Goal: Task Accomplishment & Management: Use online tool/utility

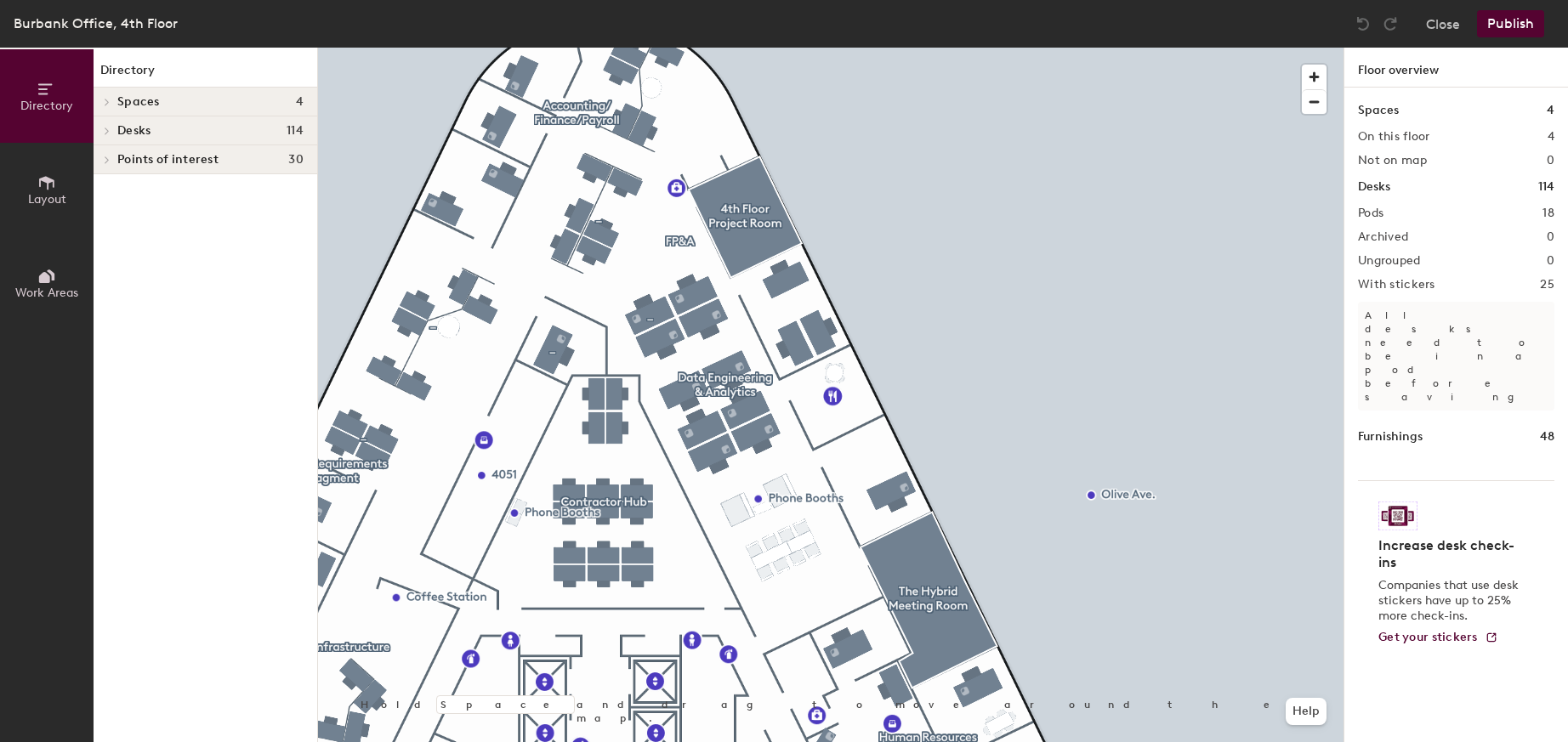
click at [1146, 47] on div at bounding box center [831, 47] width 1025 height 0
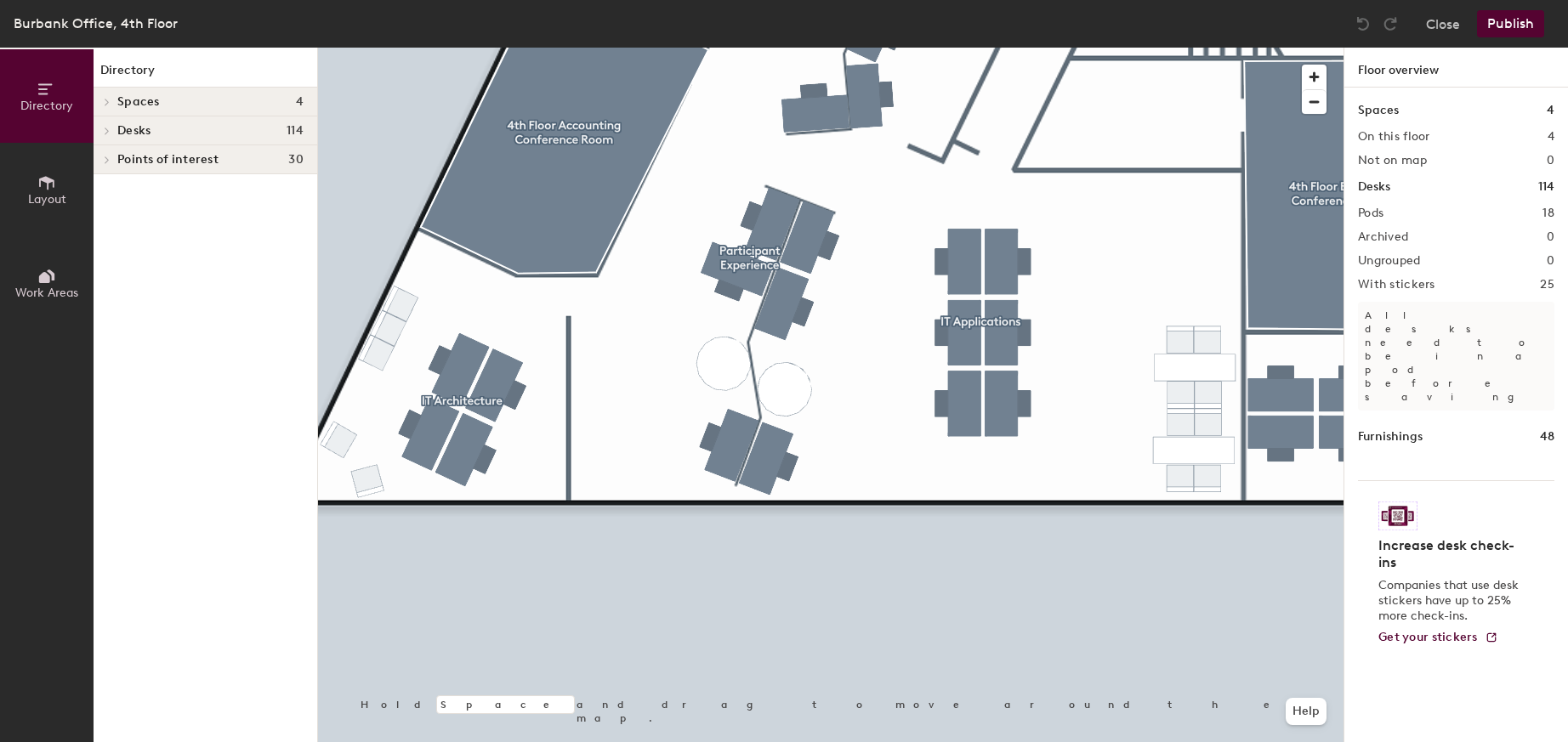
click at [40, 195] on span "Layout" at bounding box center [47, 200] width 39 height 14
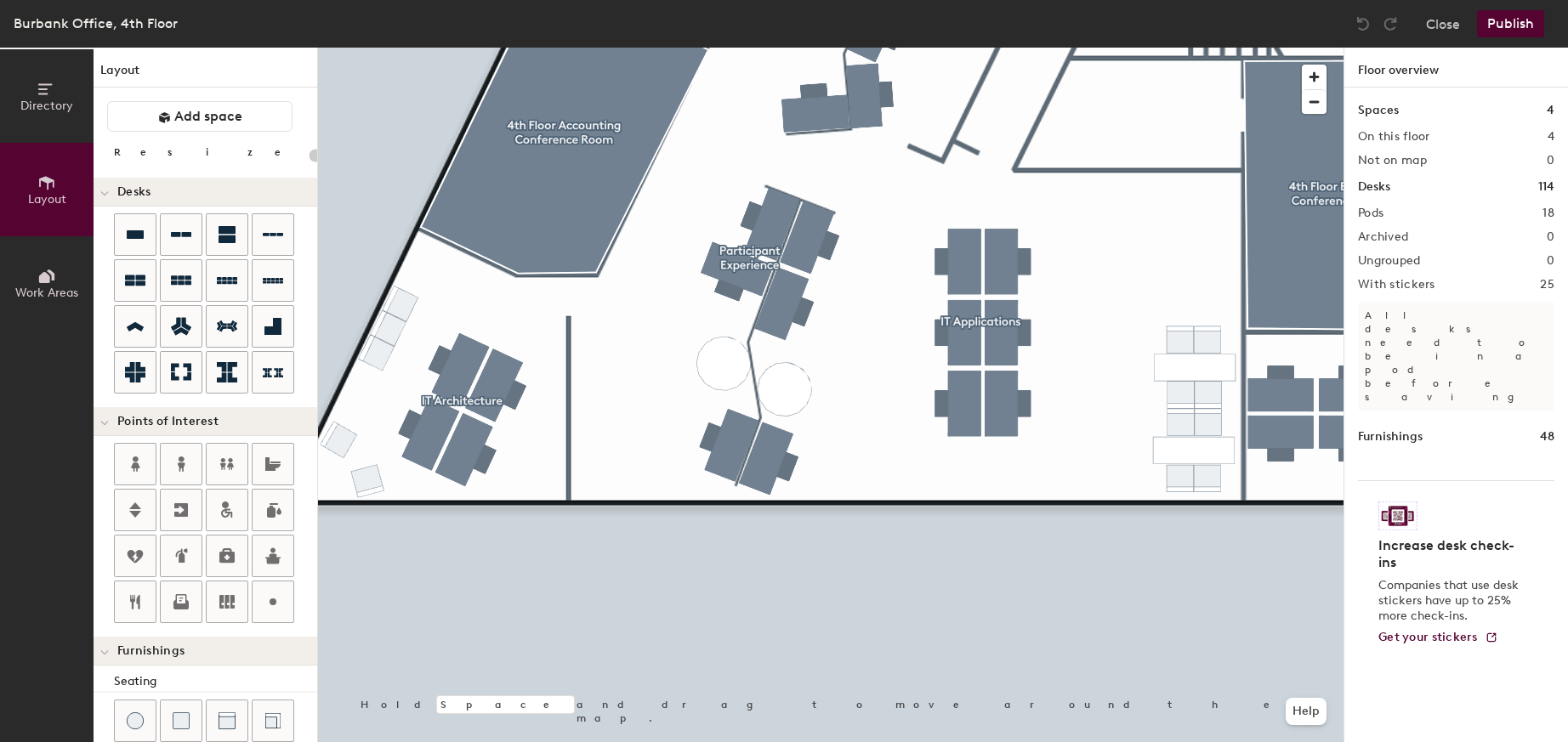
click at [599, 741] on html "Skip navigation Schedule Office People Analytics Visits Deliveries Services Man…" at bounding box center [784, 371] width 1568 height 742
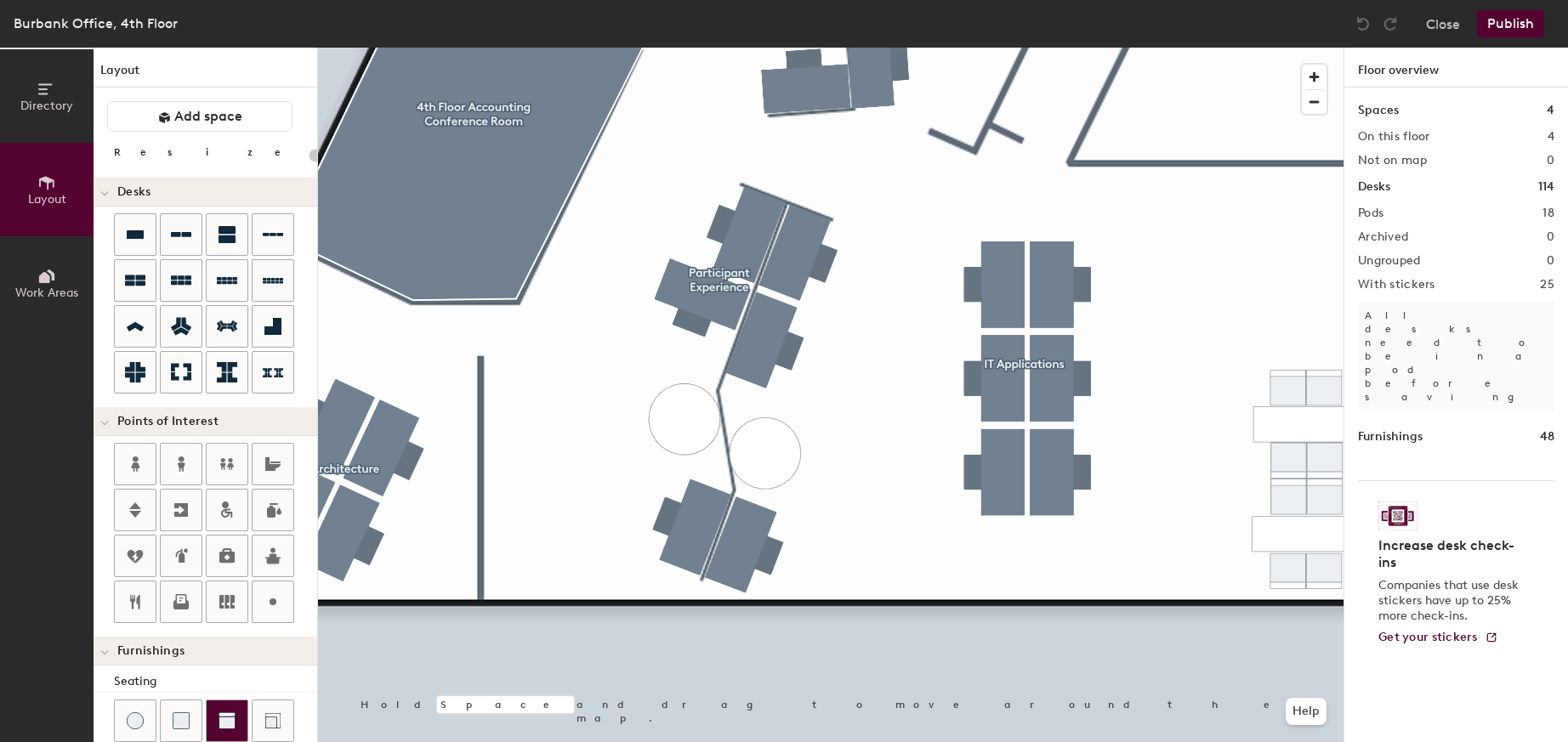
click at [230, 724] on img at bounding box center [227, 720] width 17 height 17
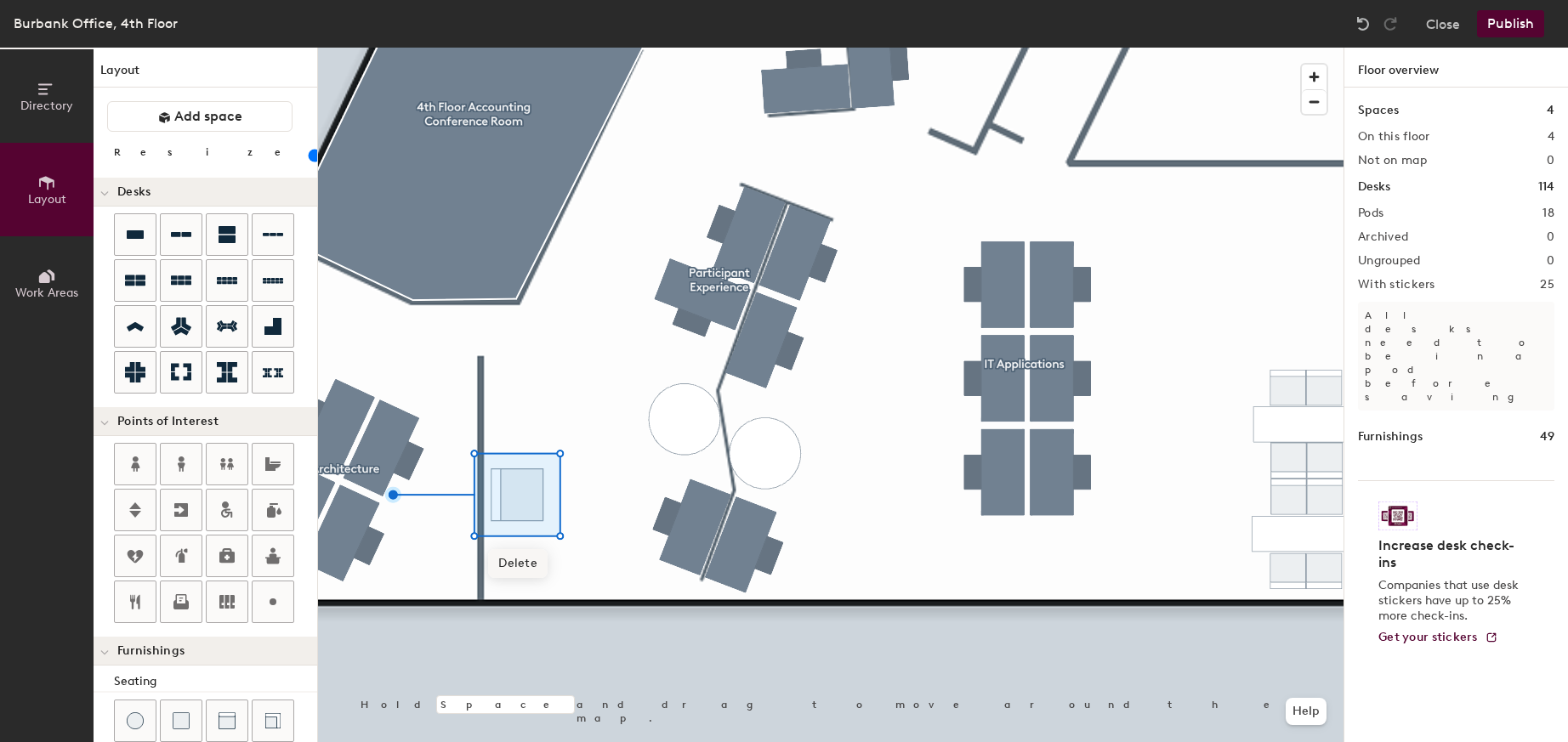
click at [603, 545] on div "Directory Layout Work Areas Layout Add space Resize Desks Points of Interest Fu…" at bounding box center [784, 395] width 1568 height 695
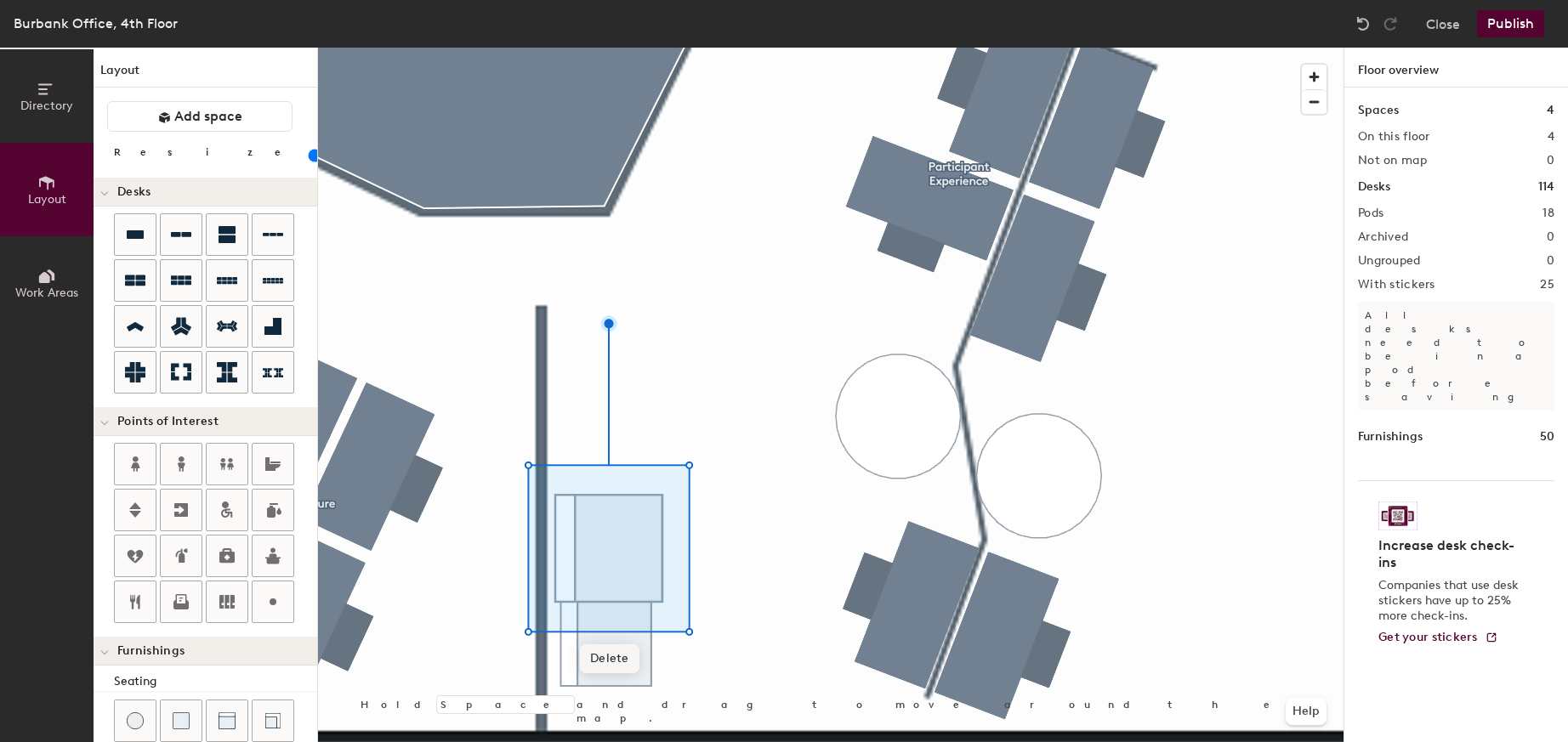
click at [616, 654] on span "Delete" at bounding box center [609, 658] width 60 height 29
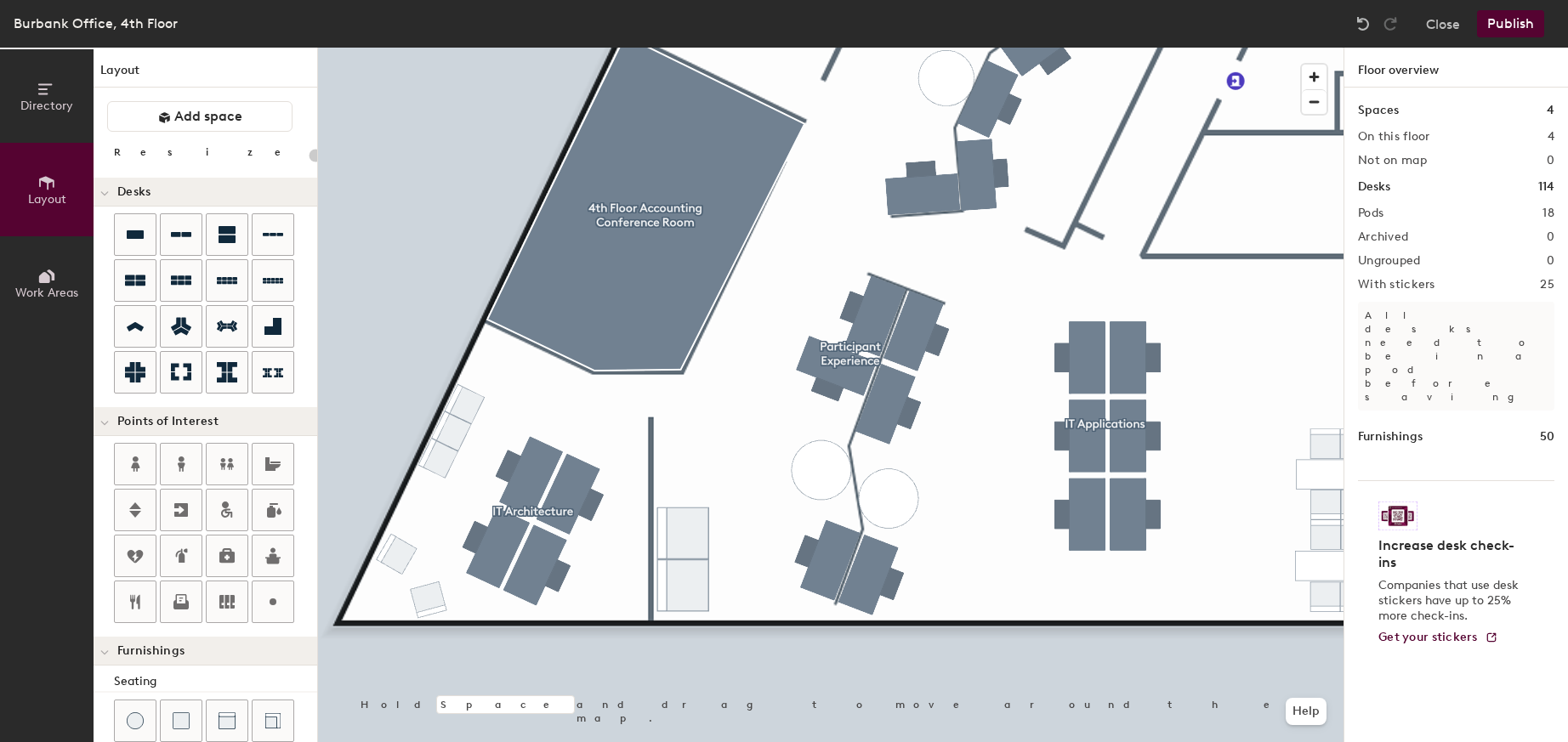
click at [1505, 27] on button "Publish" at bounding box center [1511, 24] width 67 height 27
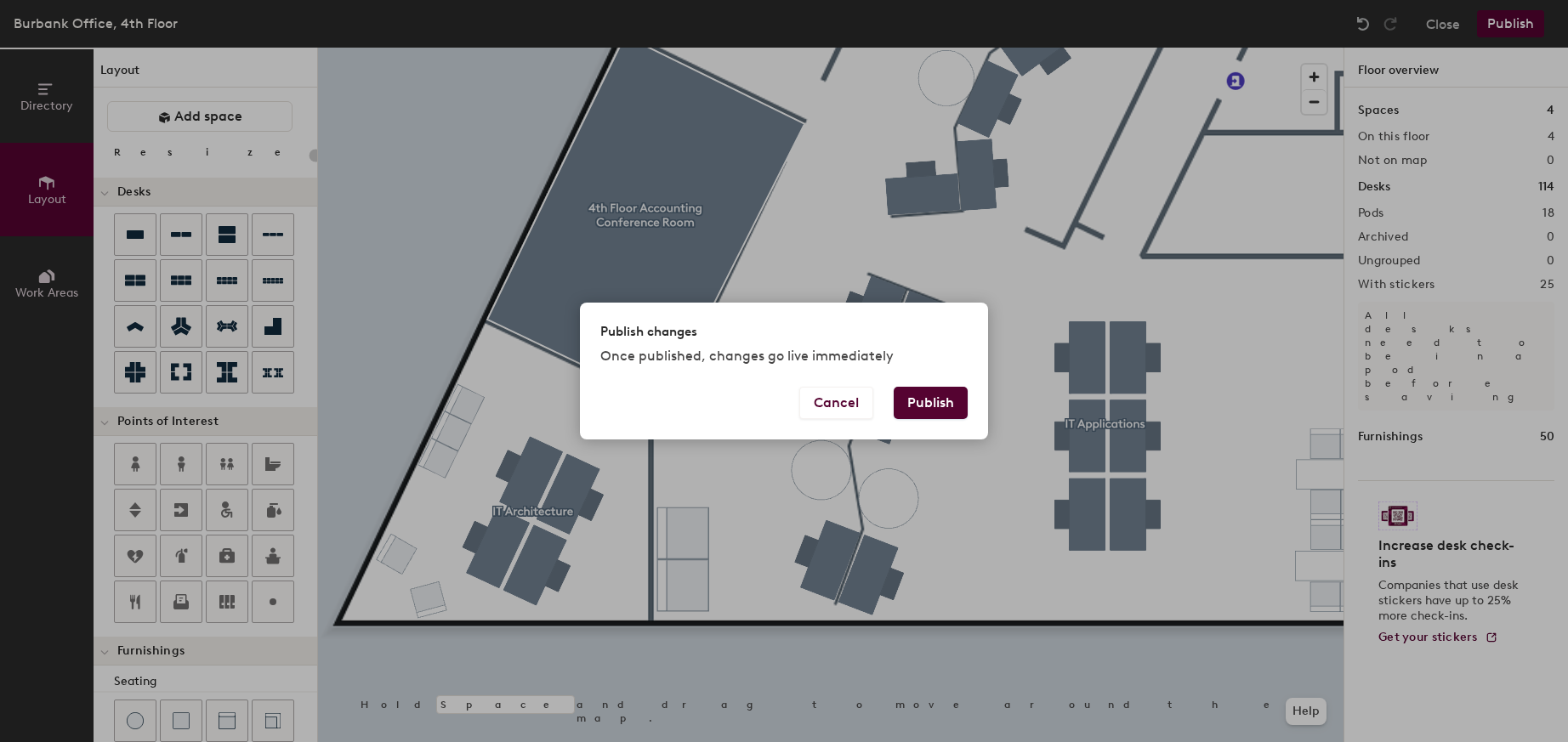
click at [930, 403] on button "Publish" at bounding box center [930, 403] width 74 height 33
type input "20"
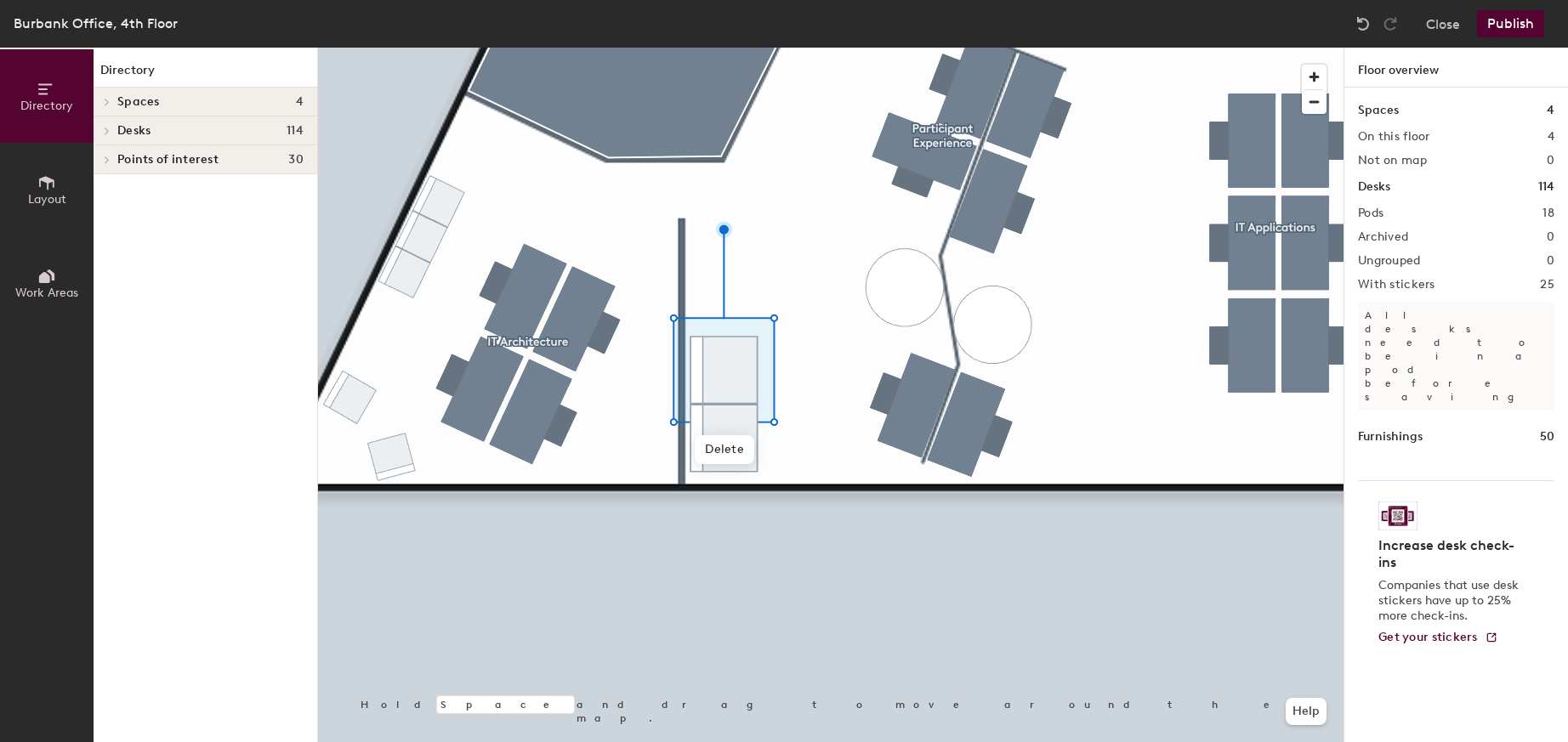
click at [135, 164] on span "Points of interest" at bounding box center [167, 159] width 101 height 13
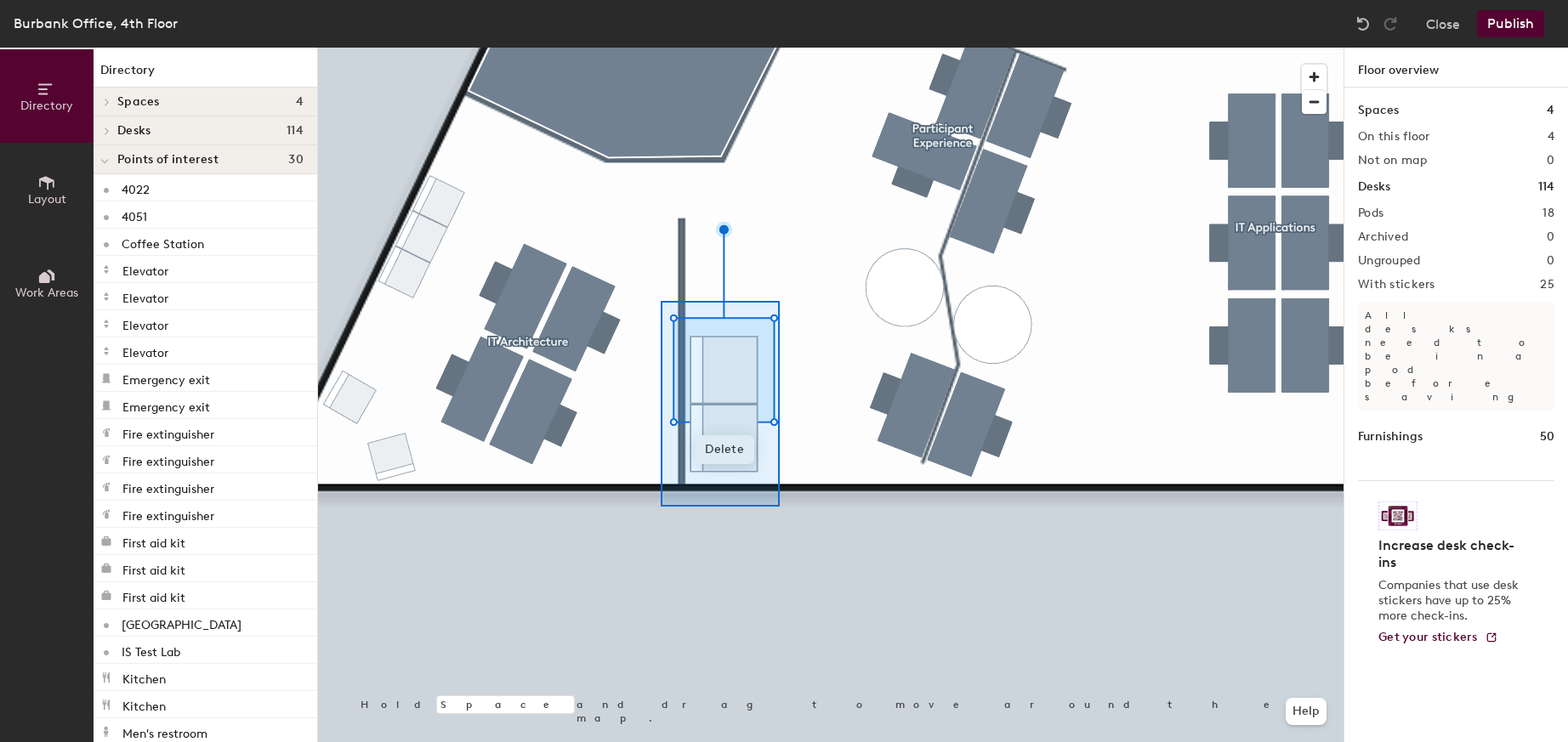
click at [660, 47] on div at bounding box center [831, 47] width 1025 height 0
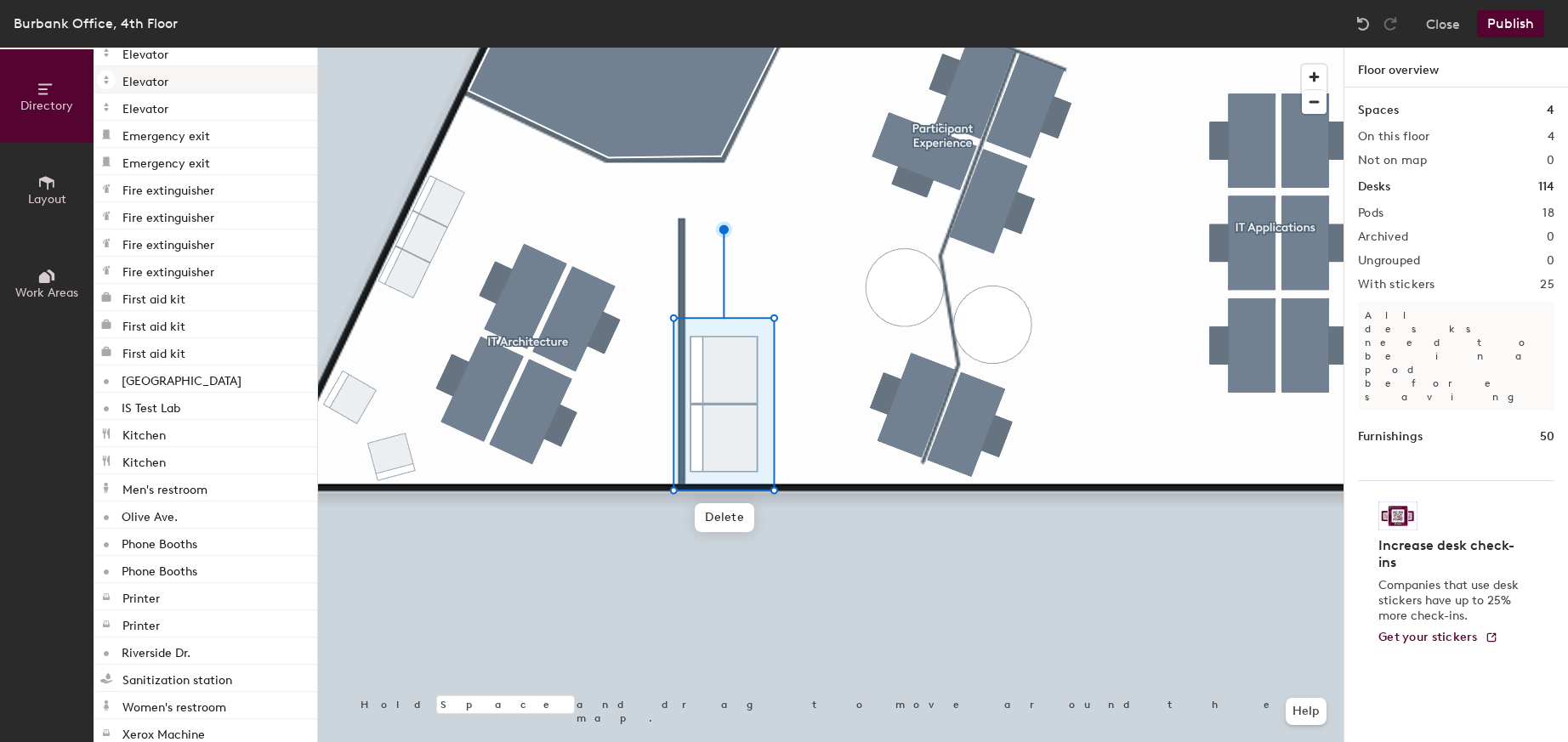
scroll to position [262, 0]
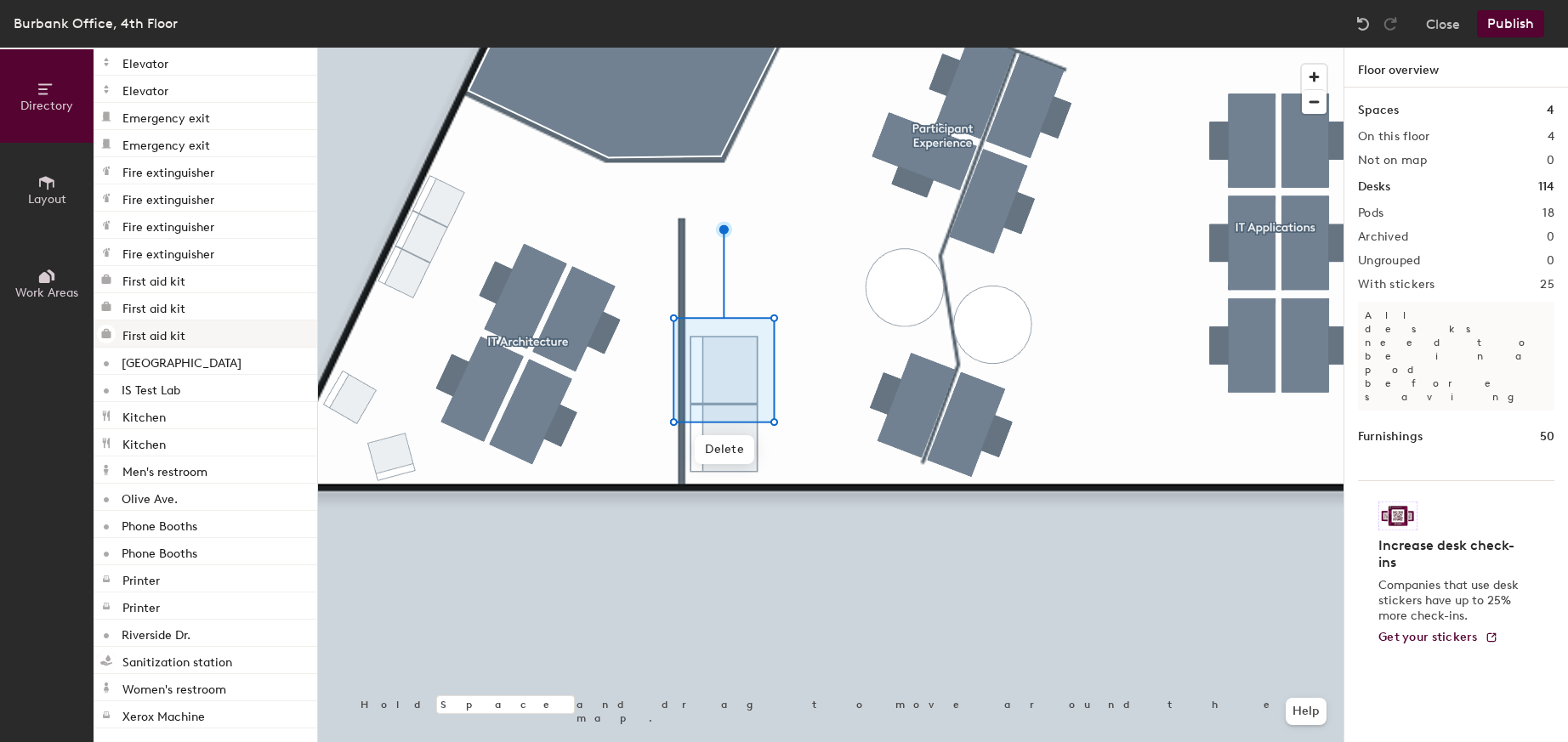
click at [795, 47] on div at bounding box center [831, 47] width 1025 height 0
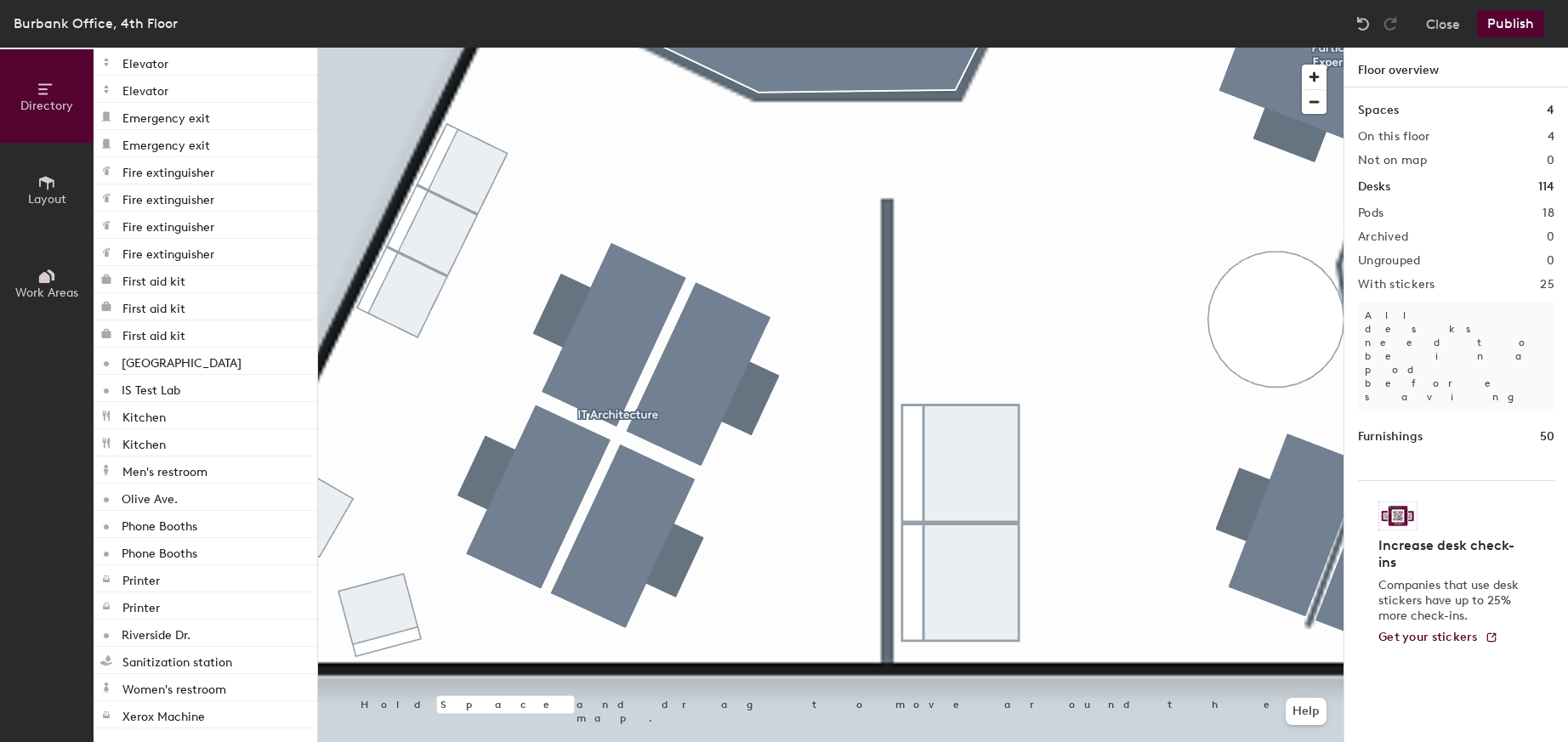
click at [44, 193] on span "Layout" at bounding box center [47, 200] width 39 height 14
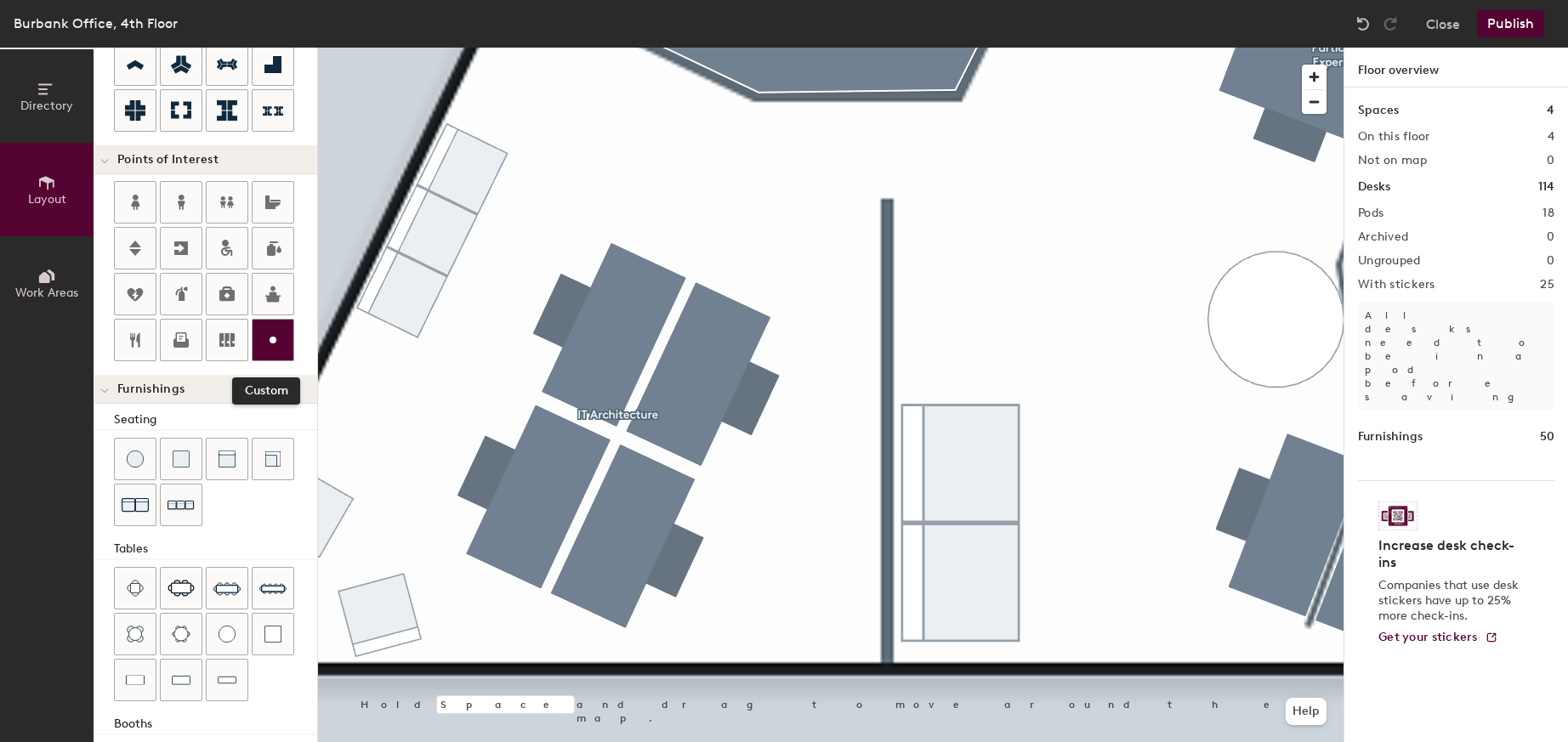
click at [273, 340] on circle at bounding box center [273, 340] width 7 height 7
type input "20"
type input "Phonebooths"
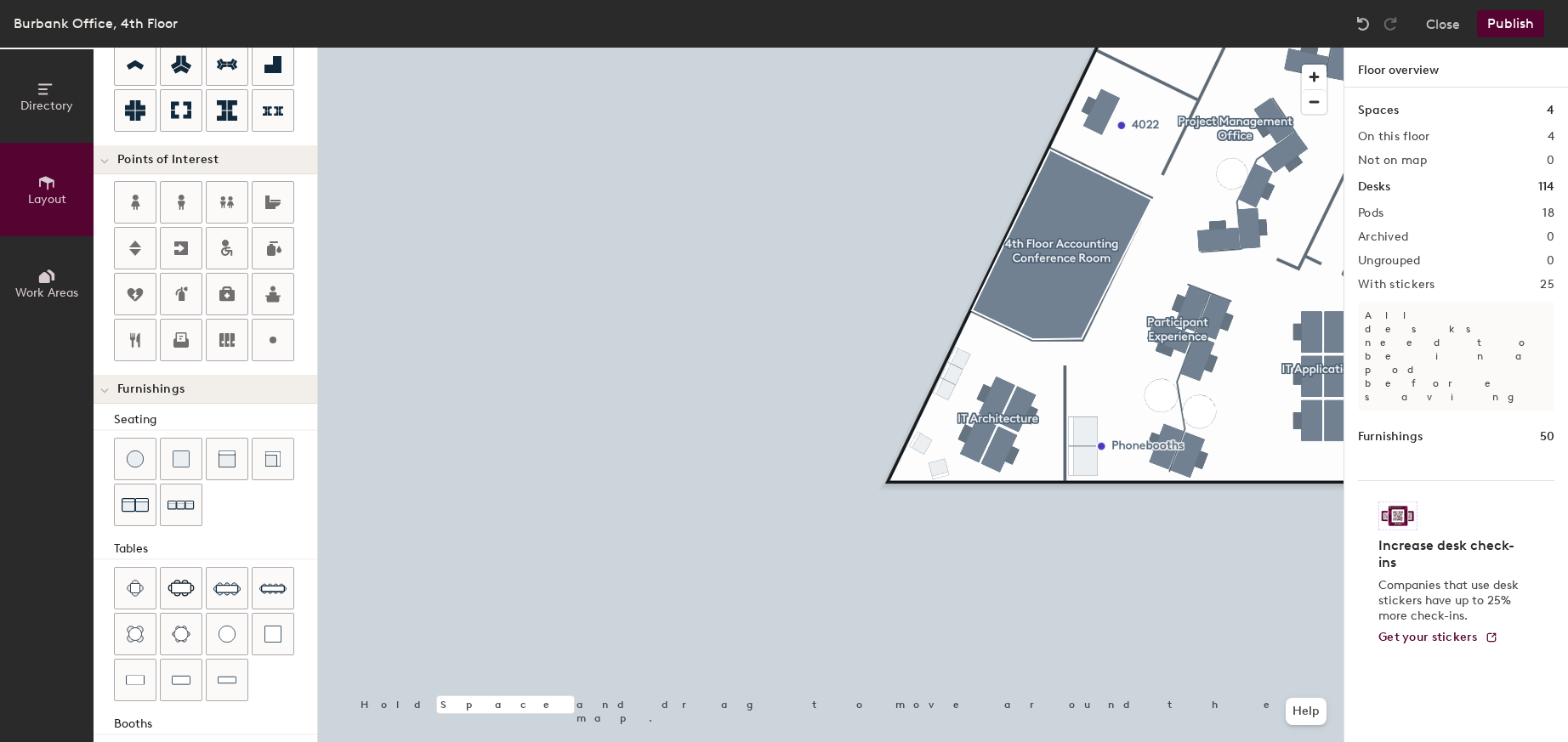
click at [474, 741] on html "Skip navigation Schedule Office People Analytics Visits Deliveries Services Man…" at bounding box center [784, 371] width 1568 height 742
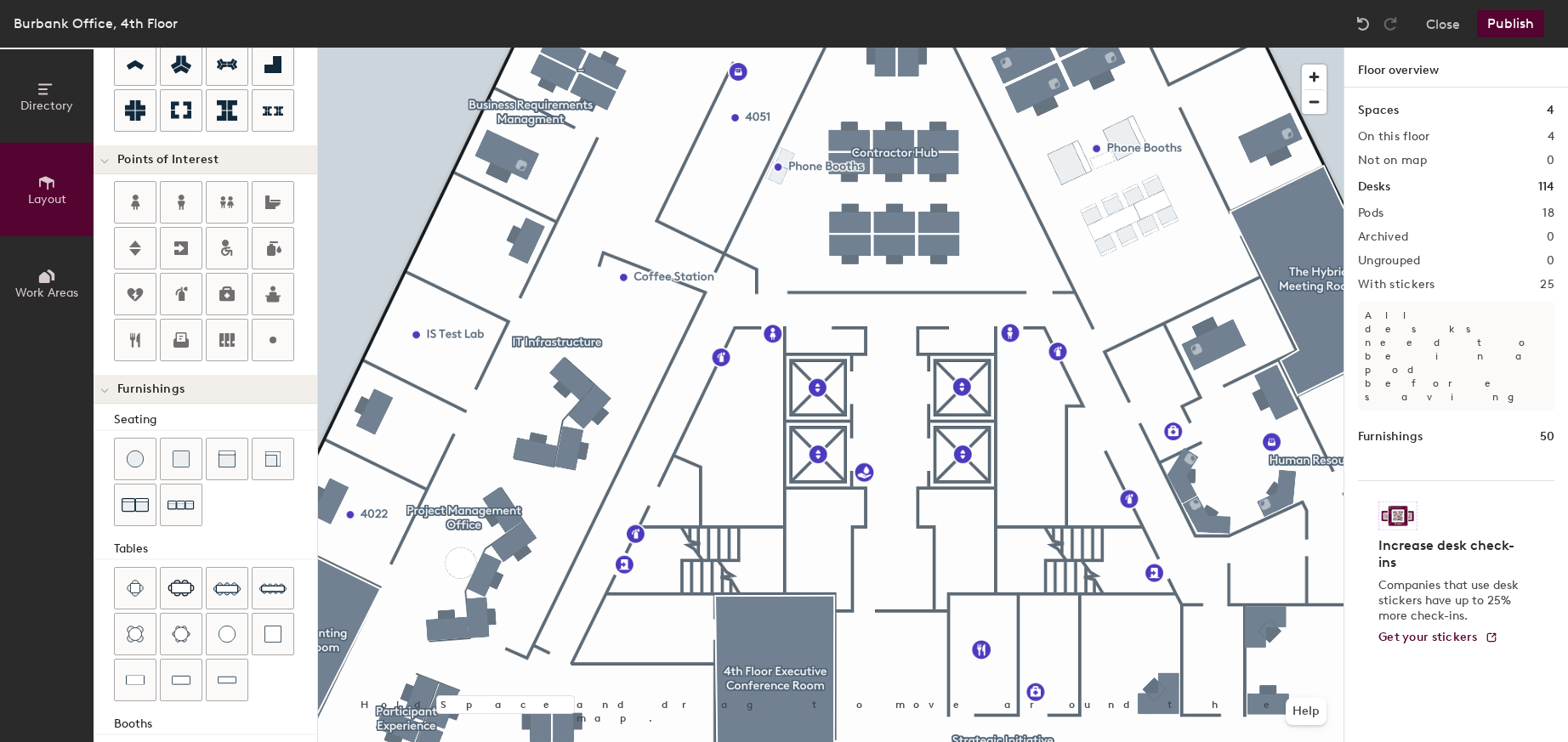
click at [1250, 37] on div "Burbank Office, 4th Floor Close Publish Directory Layout Work Areas Layout Add …" at bounding box center [784, 371] width 1568 height 742
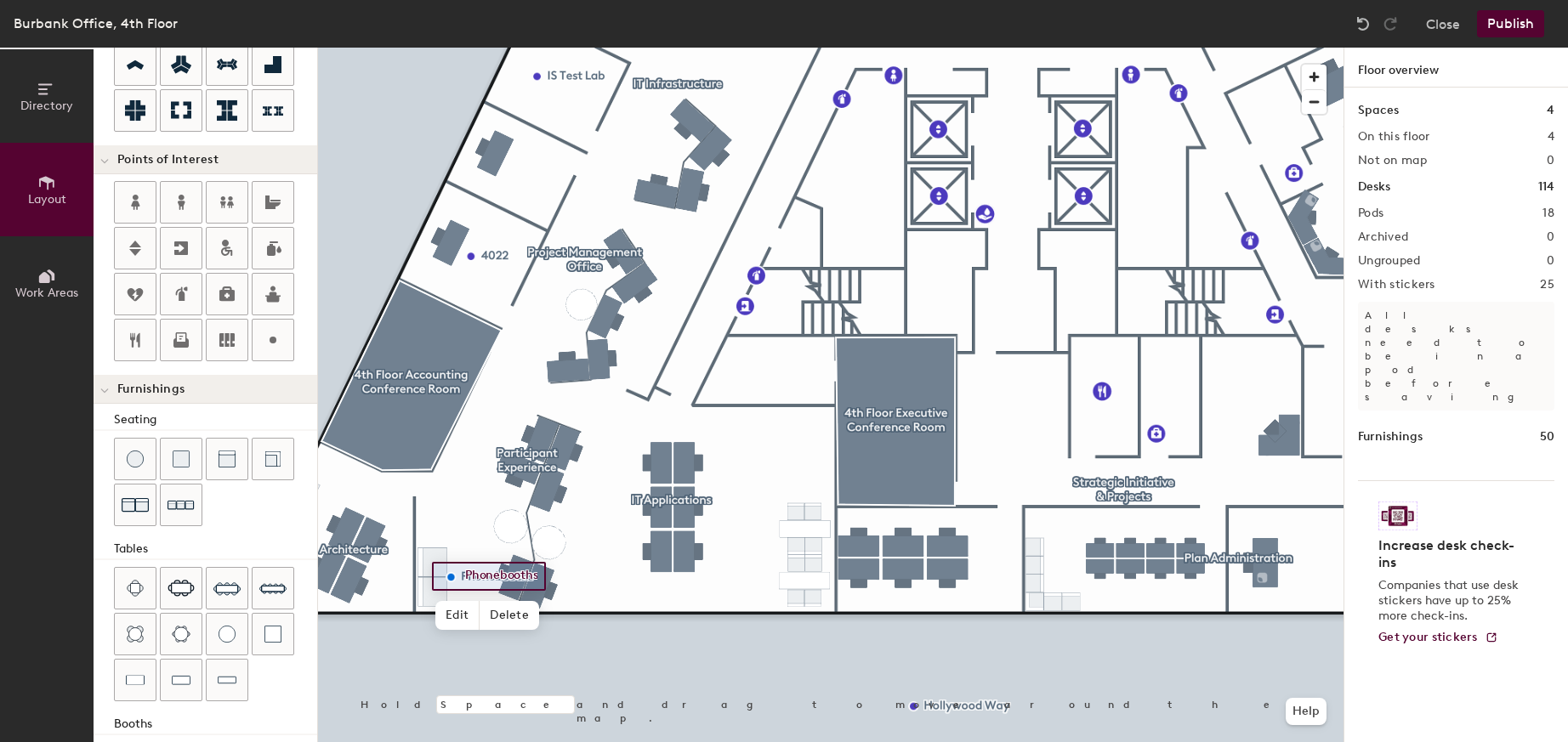
type input "20"
click at [451, 622] on span "Edit" at bounding box center [457, 615] width 44 height 29
click at [500, 575] on input "Phonebooths" at bounding box center [503, 576] width 84 height 24
type input "Phone Booths"
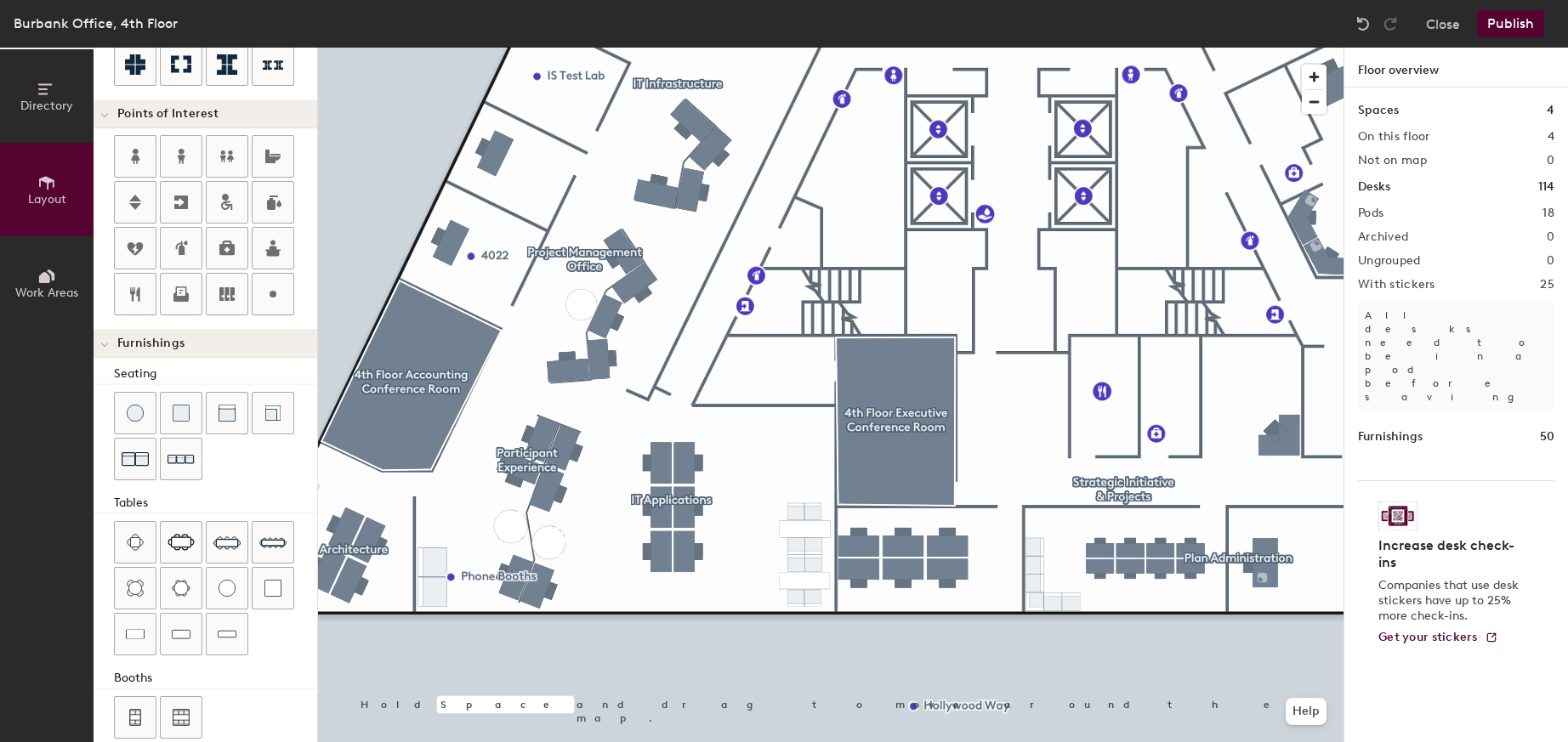
scroll to position [331, 0]
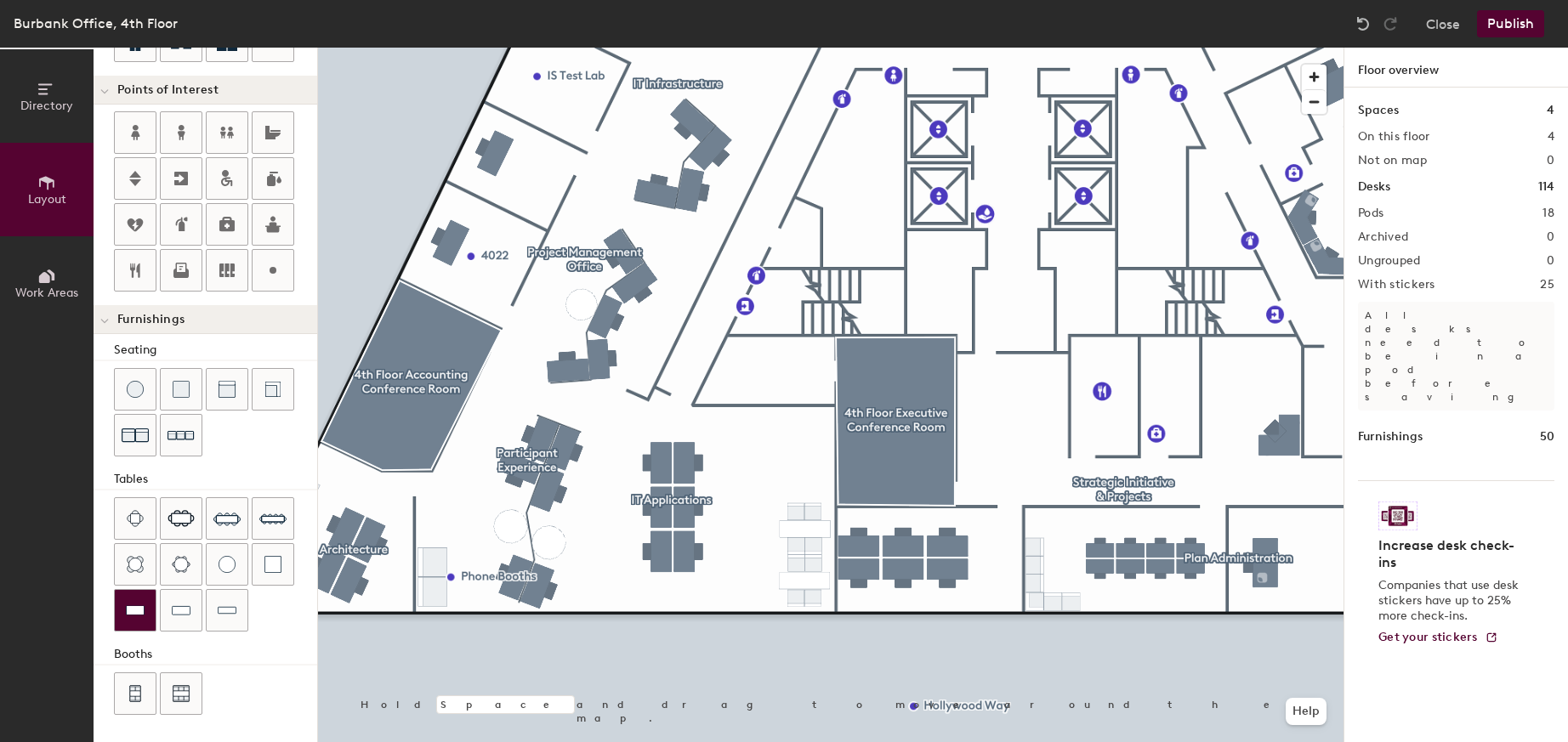
click at [136, 610] on img at bounding box center [135, 610] width 18 height 17
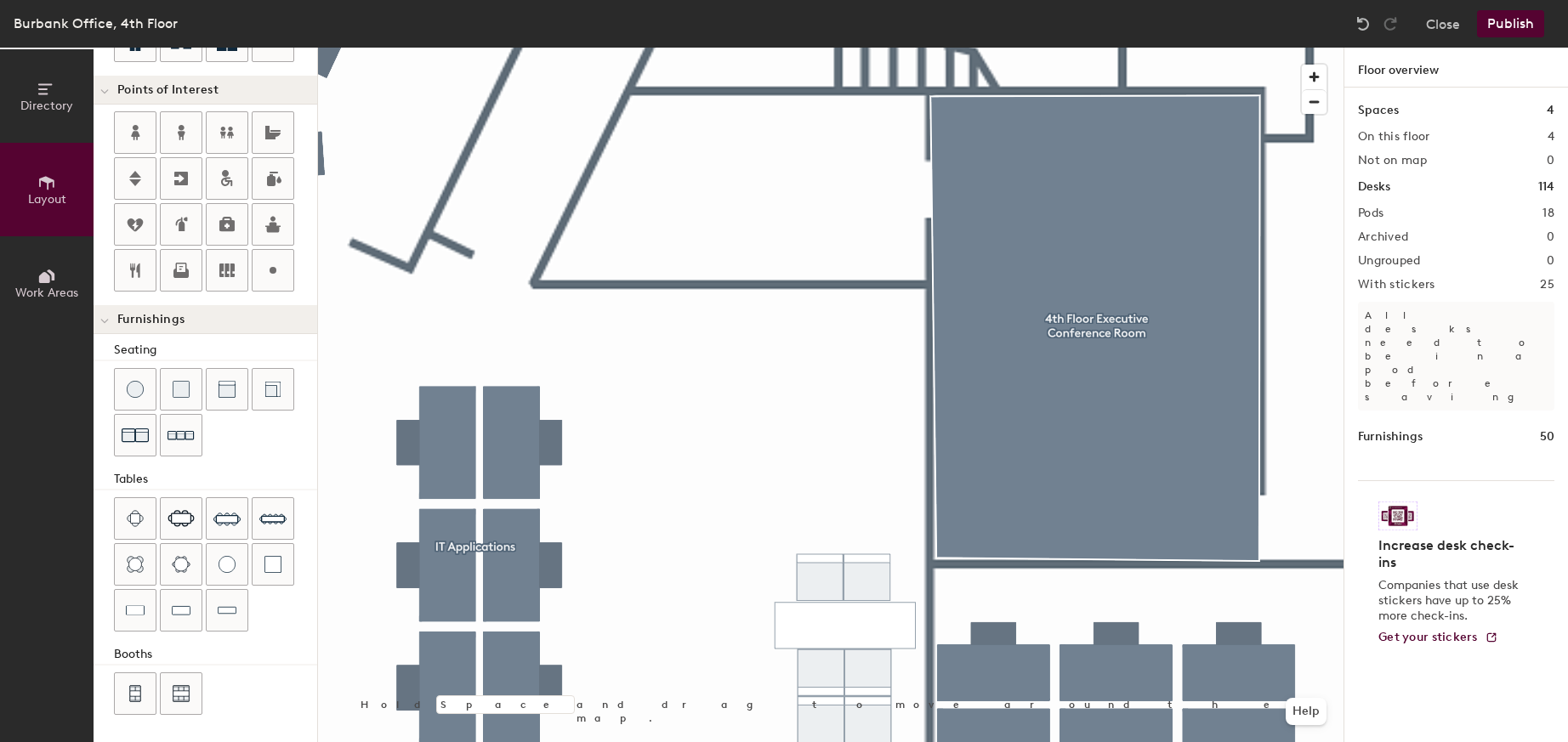
click at [728, 426] on div "Directory Layout Work Areas Layout Add space Resize Desks Points of Interest Fu…" at bounding box center [784, 395] width 1568 height 695
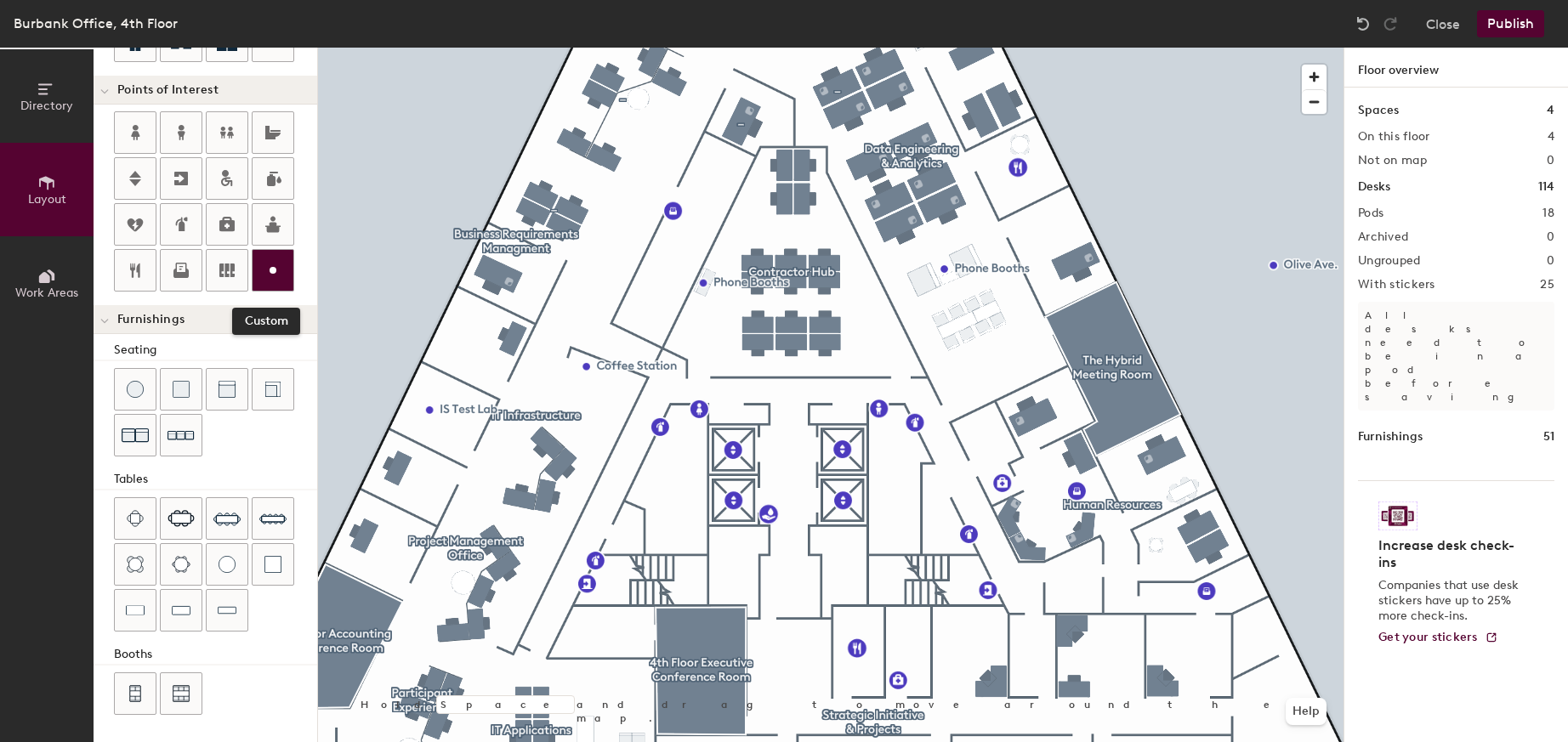
click at [271, 273] on icon at bounding box center [273, 270] width 20 height 20
type input "20"
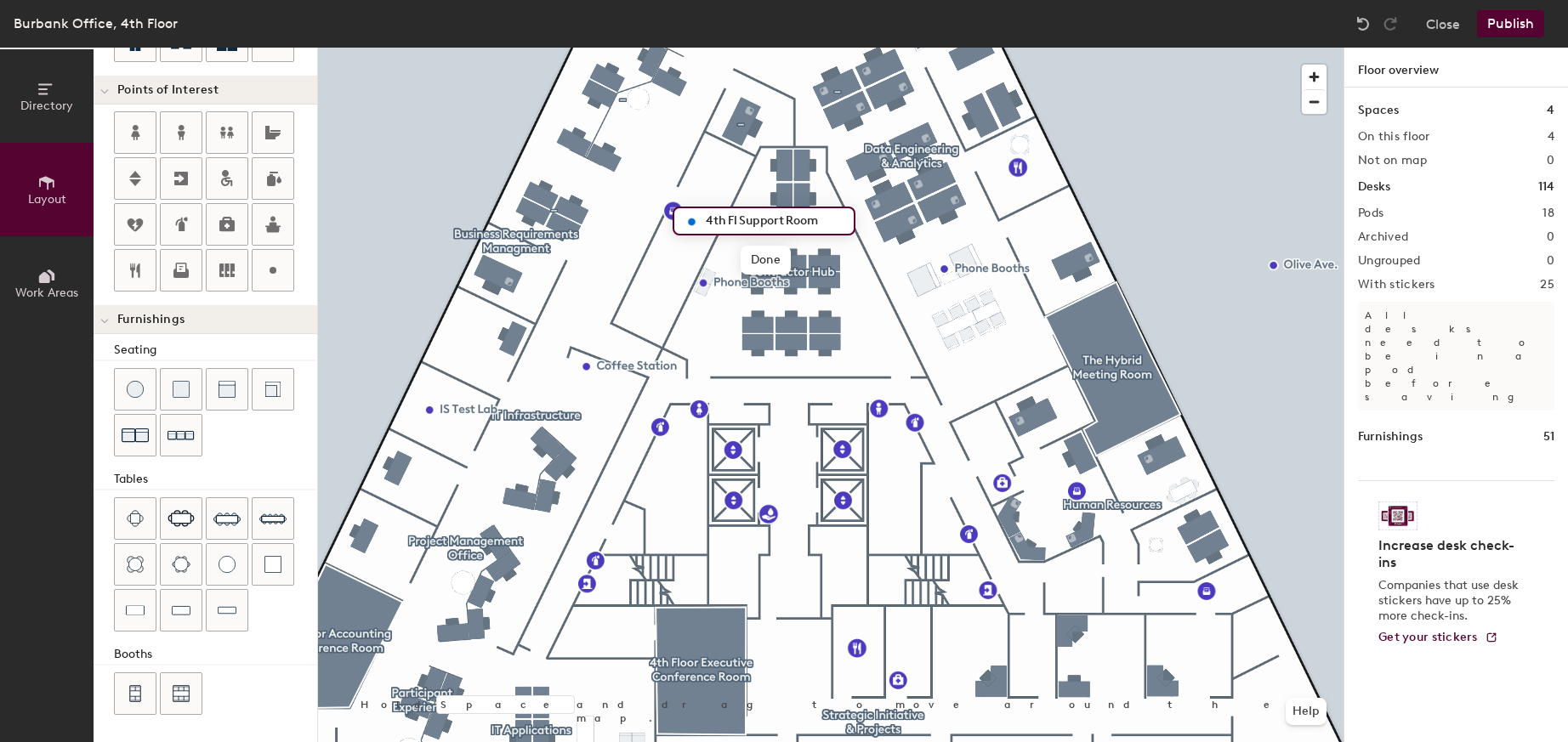
scroll to position [0, 0]
type input "4th Fl Support Room"
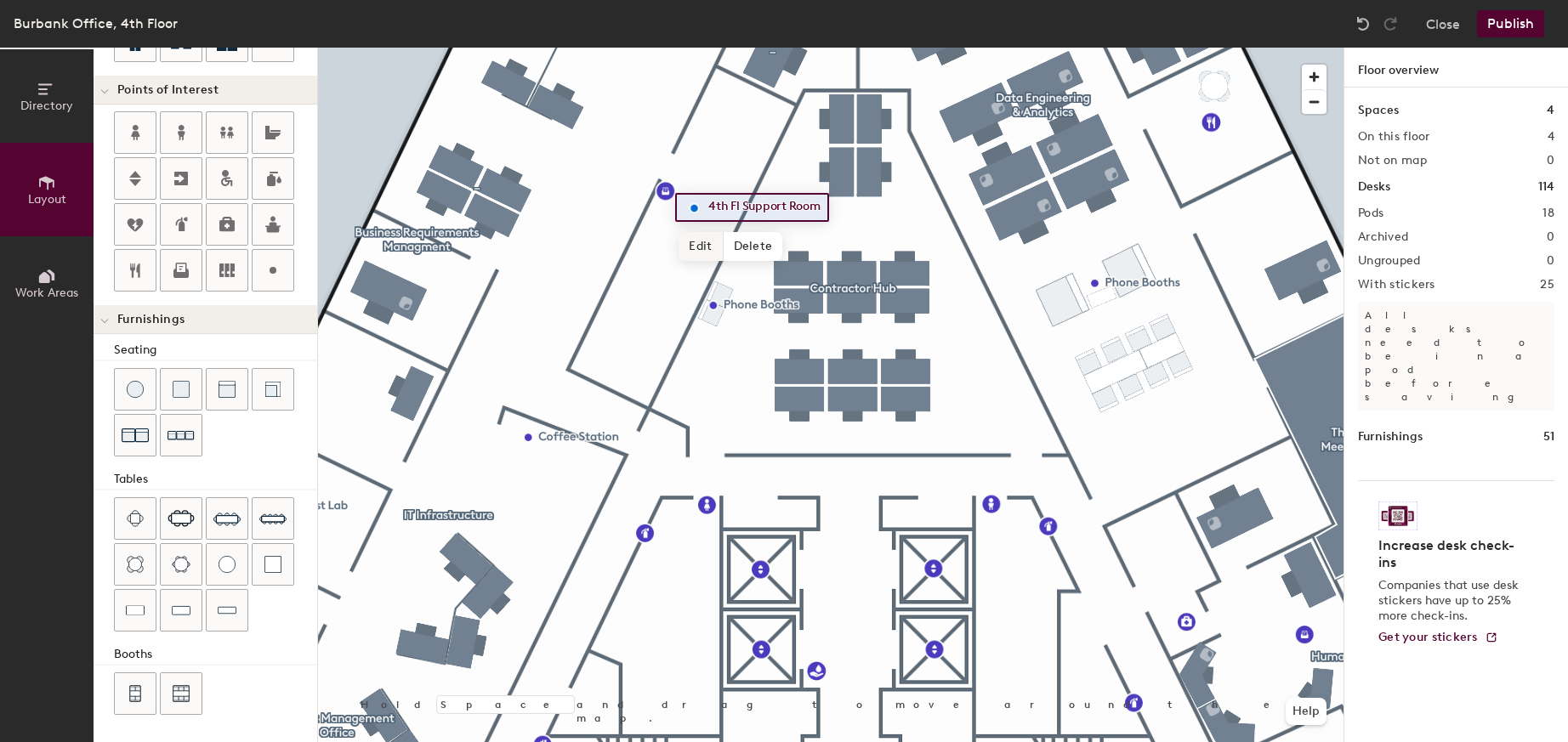
click at [699, 244] on span "Edit" at bounding box center [701, 246] width 44 height 29
click at [742, 207] on input "4th Fl Support Room" at bounding box center [777, 207] width 145 height 24
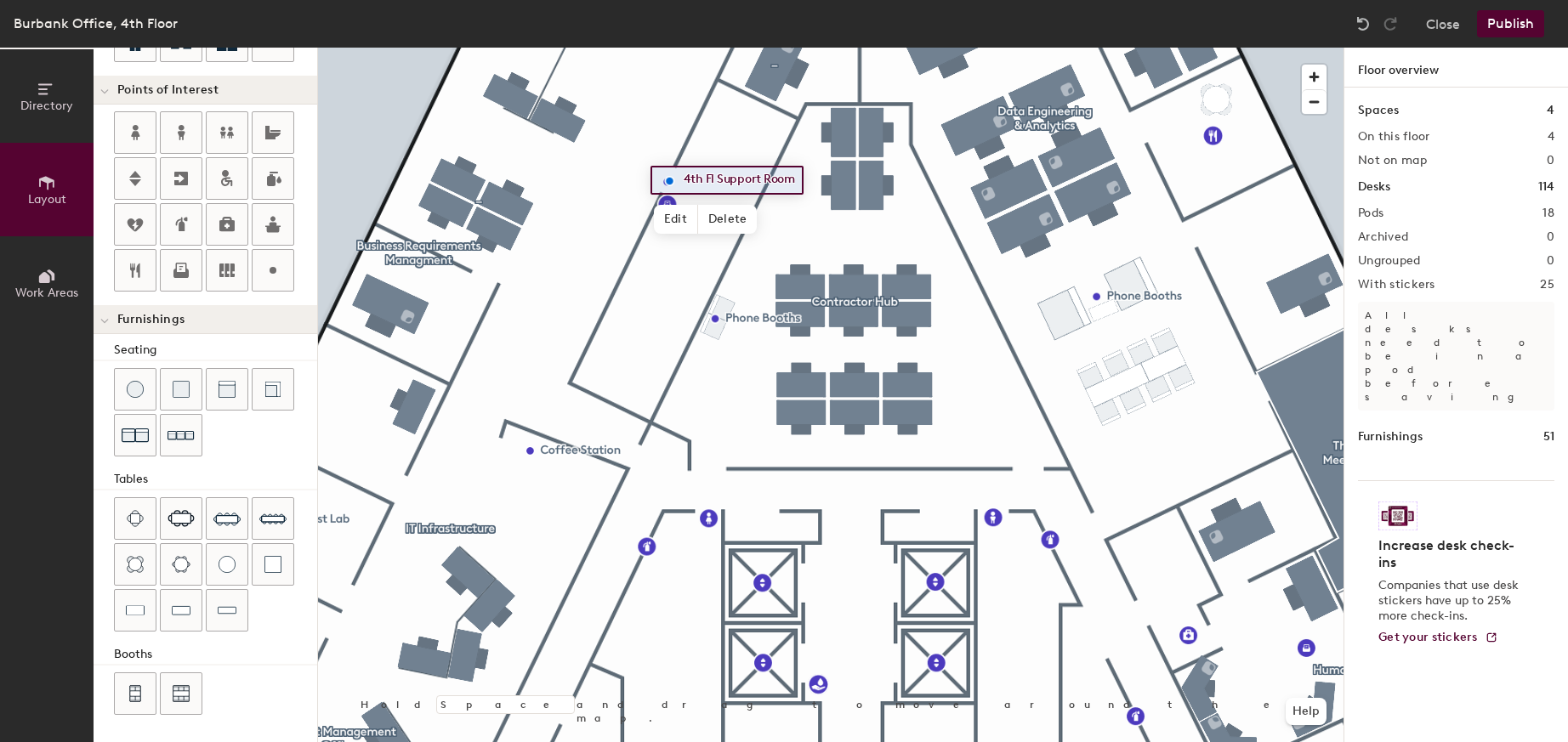
type input "20"
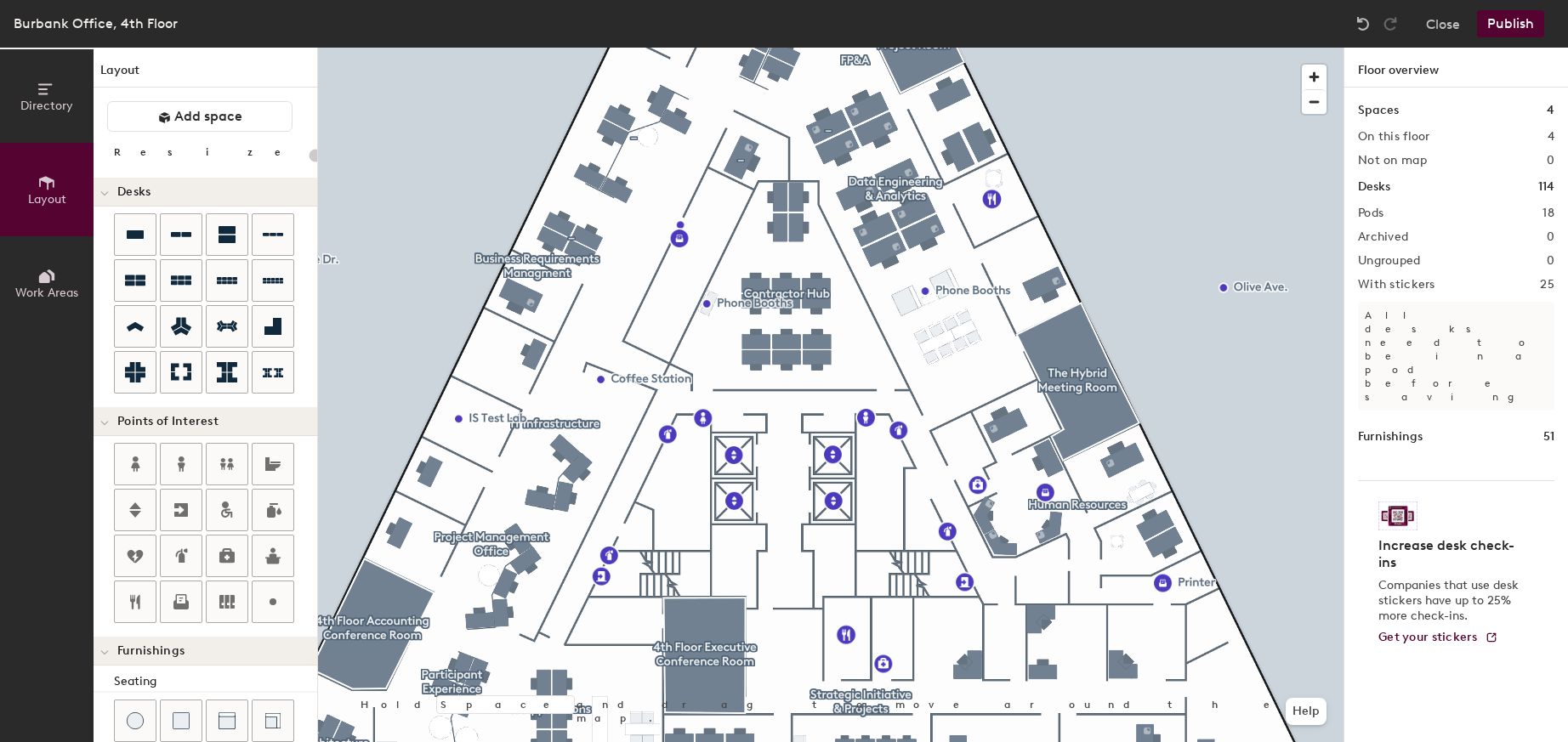
scroll to position [331, 0]
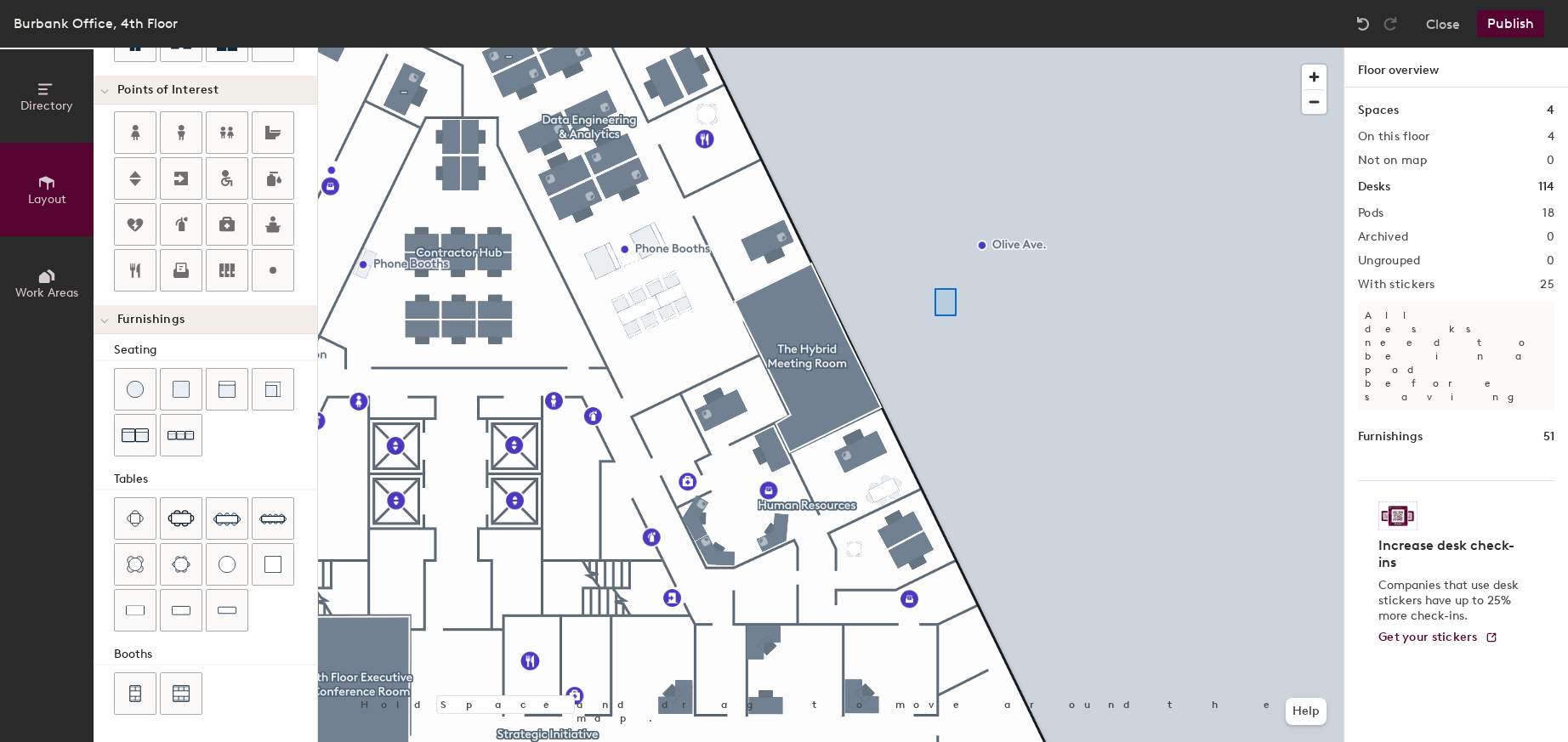
click at [941, 47] on div at bounding box center [831, 47] width 1025 height 0
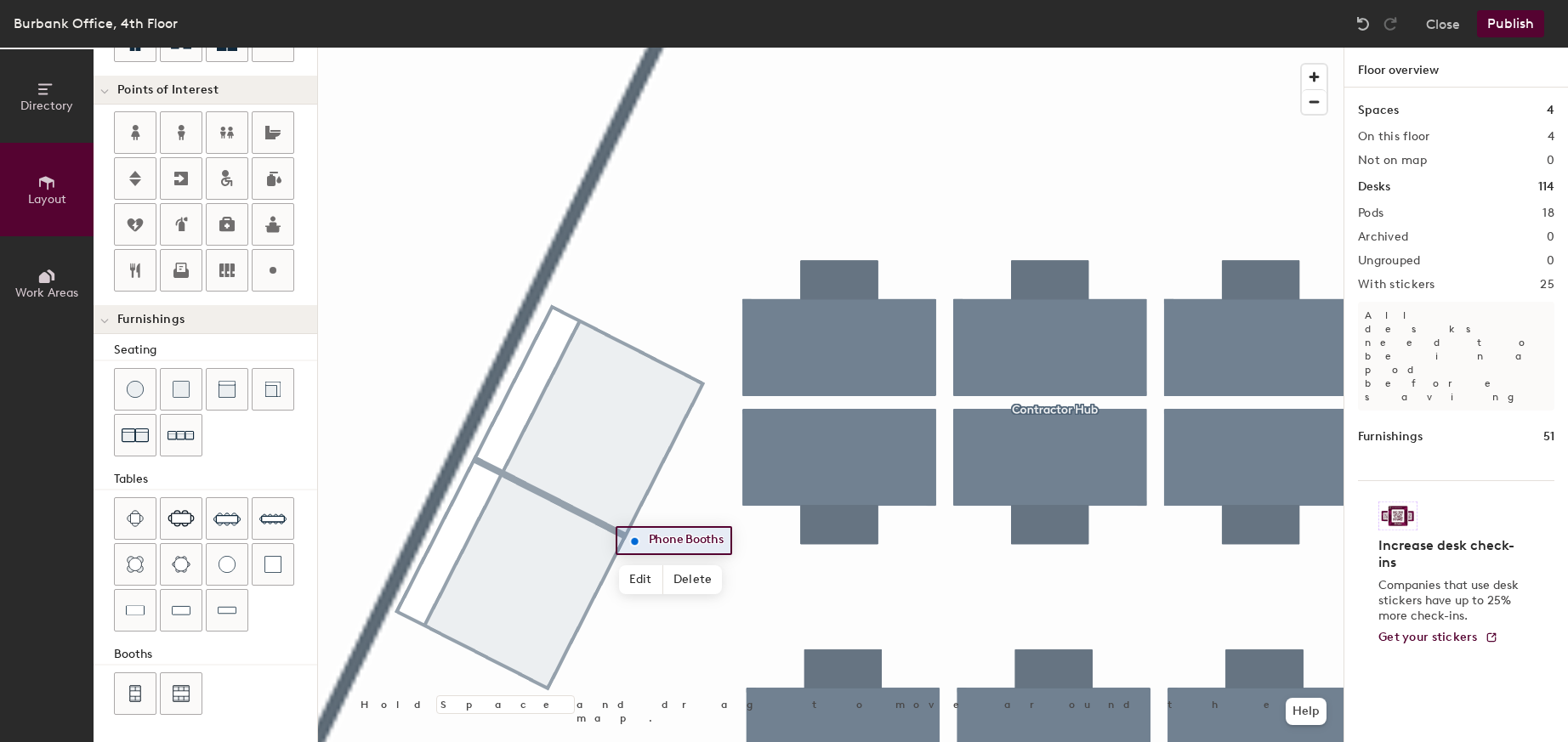
click at [1507, 23] on button "Publish" at bounding box center [1511, 24] width 67 height 27
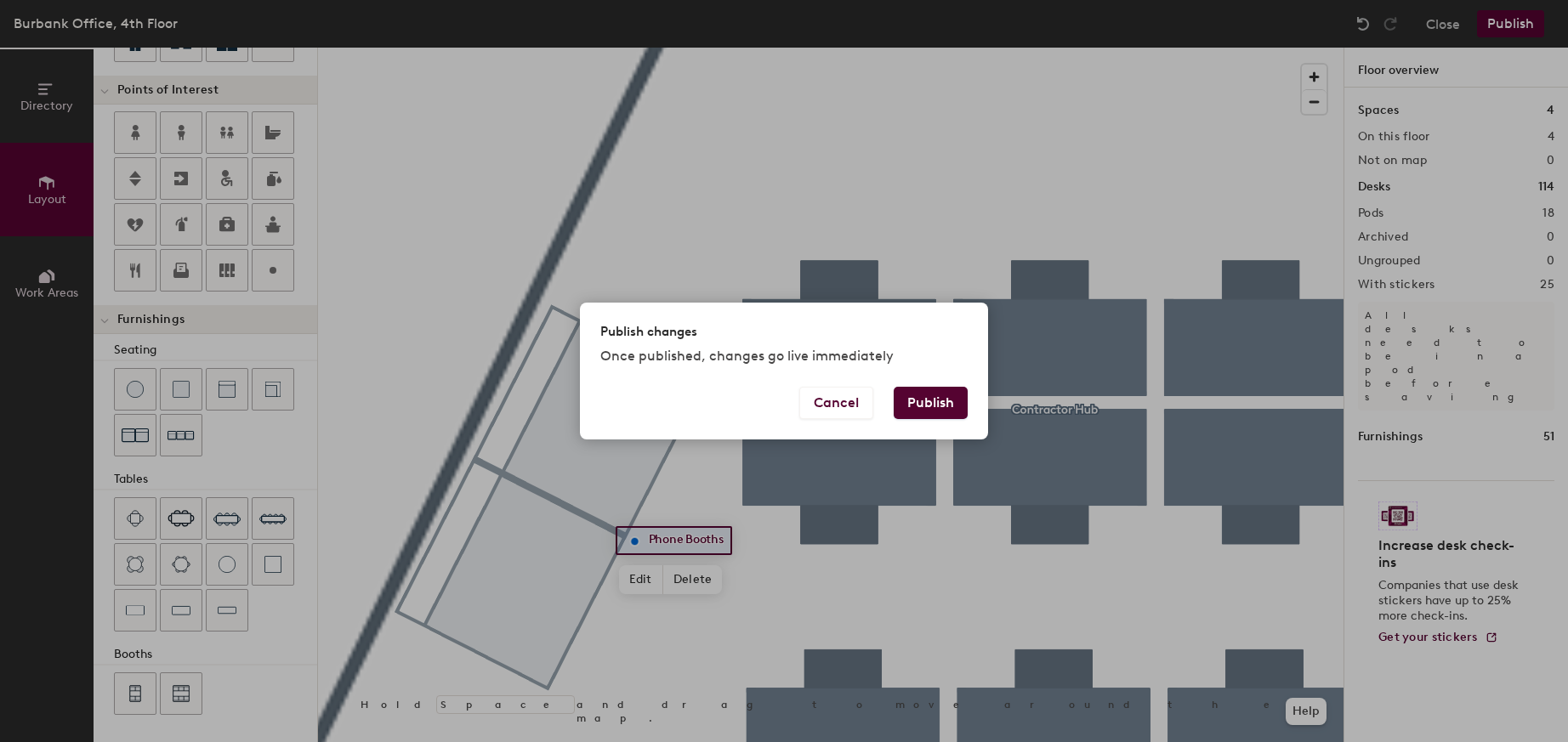
click at [941, 400] on button "Publish" at bounding box center [930, 403] width 74 height 33
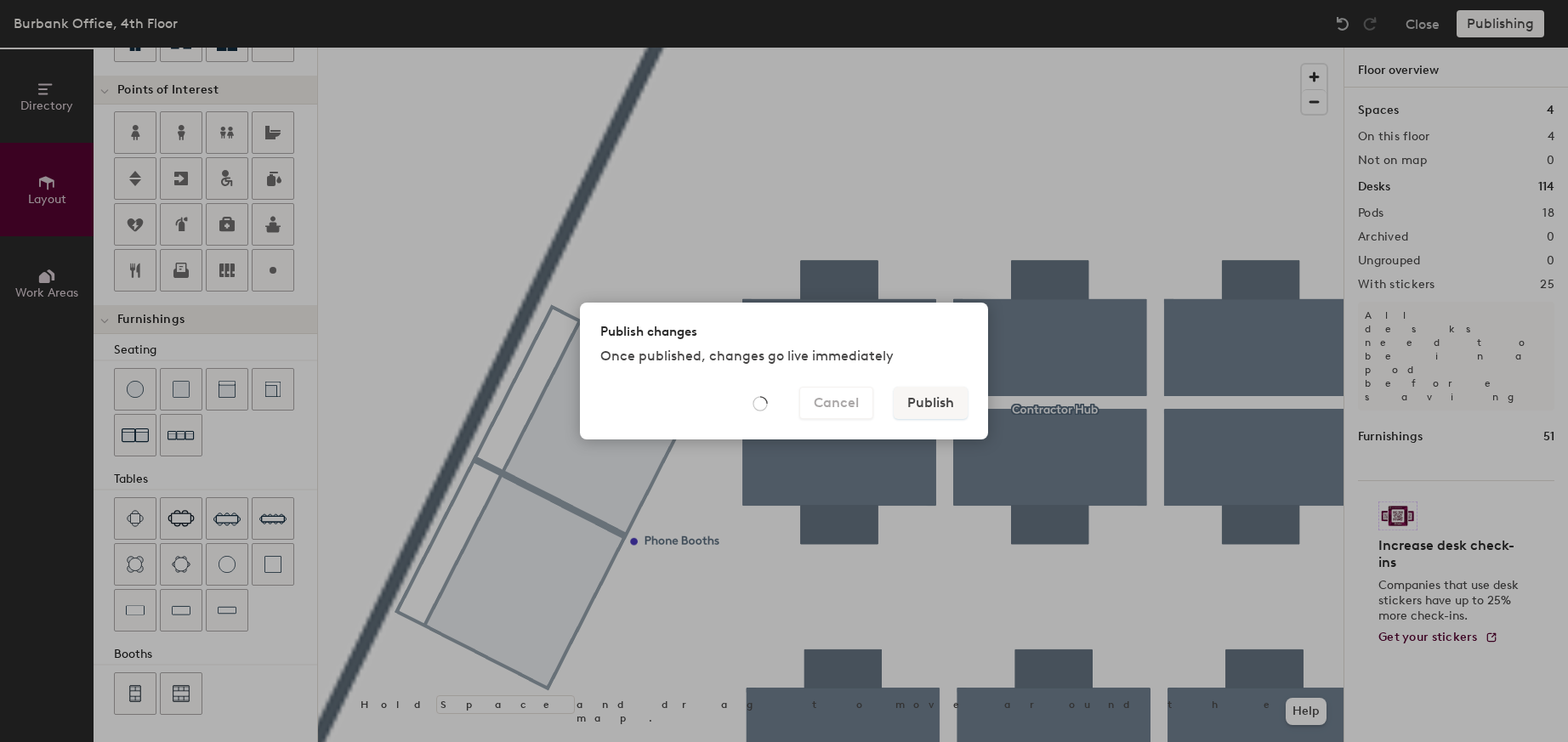
type input "20"
